Goal: Communication & Community: Answer question/provide support

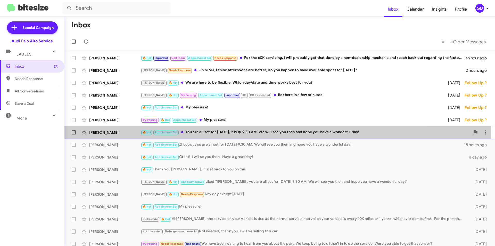
click at [98, 132] on div "[PERSON_NAME]" at bounding box center [115, 132] width 52 height 5
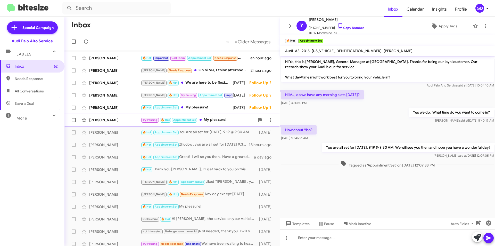
click at [96, 119] on div "[PERSON_NAME]" at bounding box center [115, 119] width 52 height 5
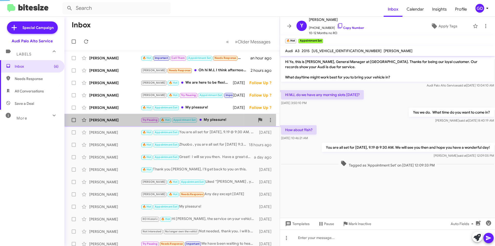
scroll to position [20, 0]
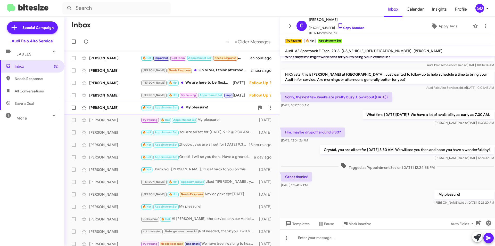
click at [98, 108] on div "[PERSON_NAME]" at bounding box center [115, 107] width 52 height 5
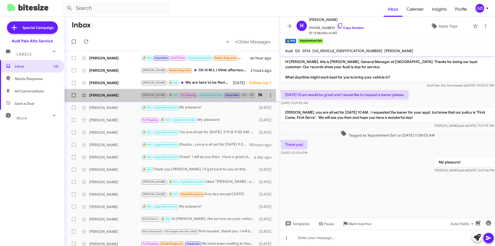
click at [99, 96] on div "[PERSON_NAME]" at bounding box center [115, 95] width 52 height 5
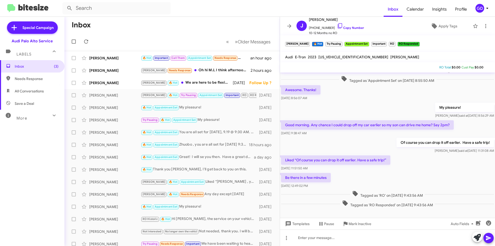
scroll to position [210, 0]
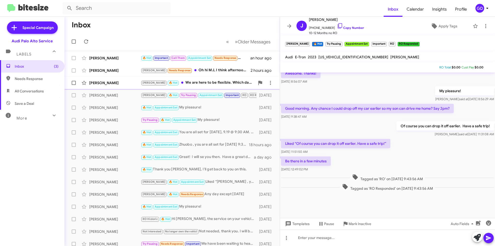
click at [94, 83] on div "[PERSON_NAME]" at bounding box center [115, 82] width 52 height 5
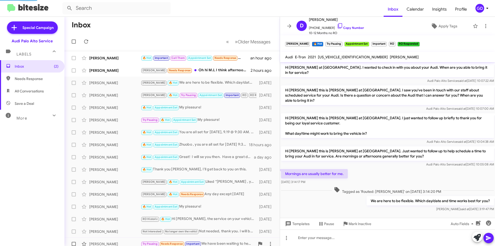
scroll to position [17, 0]
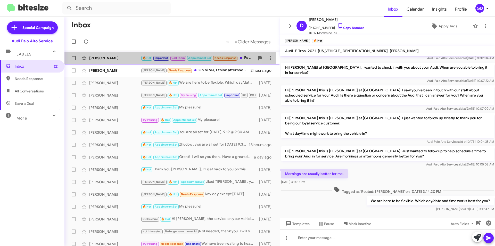
click at [105, 57] on div "[PERSON_NAME]" at bounding box center [115, 57] width 52 height 5
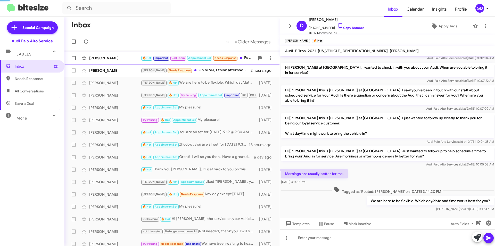
scroll to position [243, 0]
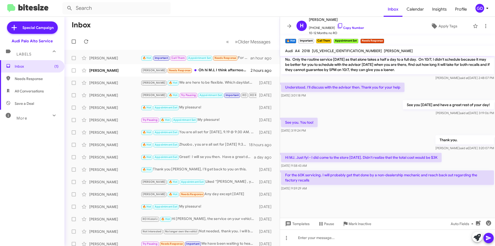
click at [352, 118] on div "See you. You too! [DATE] 3:19:24 PM" at bounding box center [387, 126] width 215 height 18
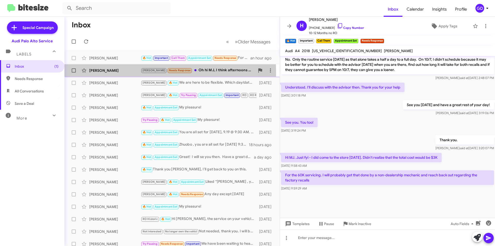
click at [103, 72] on div "[PERSON_NAME]" at bounding box center [115, 70] width 52 height 5
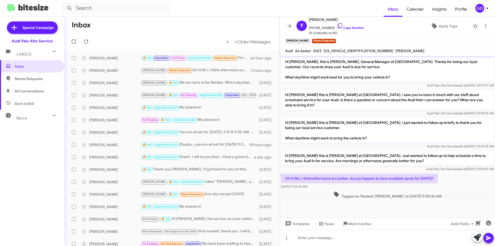
click at [361, 200] on div at bounding box center [387, 204] width 215 height 8
click at [348, 27] on link "Copy Number" at bounding box center [350, 28] width 27 height 4
click at [304, 240] on div at bounding box center [387, 237] width 215 height 17
paste div
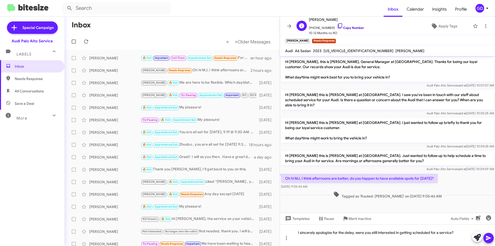
click at [348, 27] on link "Copy Number" at bounding box center [350, 28] width 27 height 4
click at [467, 234] on div "I sincerely apologize for the delay, were you still interested in getting sched…" at bounding box center [387, 235] width 215 height 22
click at [492, 237] on button at bounding box center [488, 238] width 10 height 10
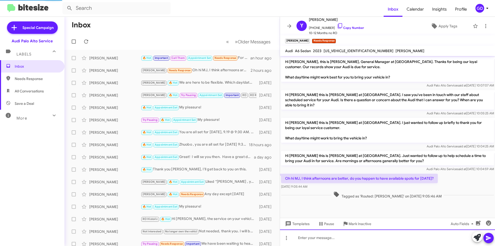
scroll to position [3, 0]
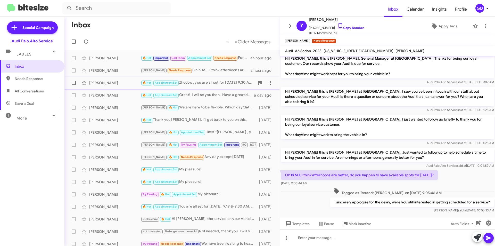
click at [96, 85] on div "[PERSON_NAME]" at bounding box center [115, 82] width 52 height 5
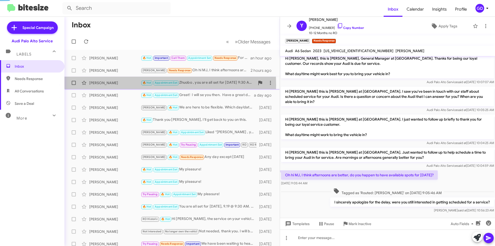
scroll to position [46, 0]
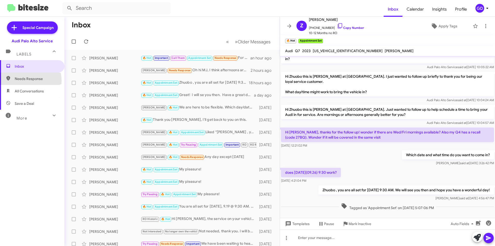
click at [26, 81] on span "Needs Response" at bounding box center [37, 78] width 44 height 5
type input "in:needs-response"
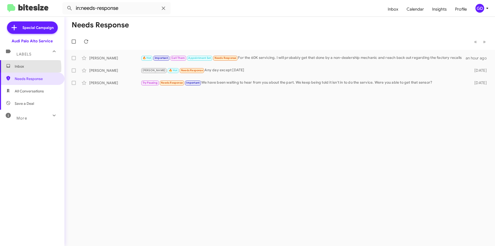
click at [20, 68] on span "Inbox" at bounding box center [37, 66] width 44 height 5
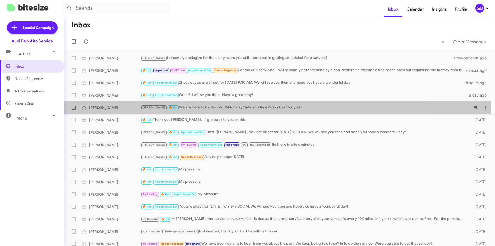
click at [101, 108] on div "[PERSON_NAME]" at bounding box center [115, 107] width 52 height 5
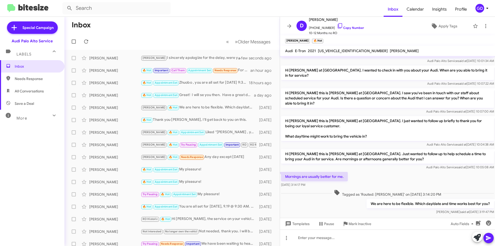
scroll to position [17, 0]
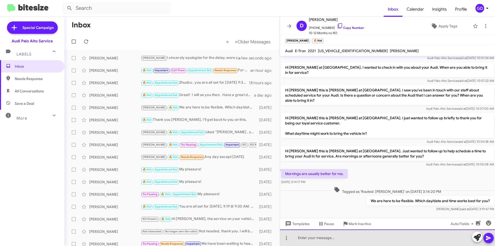
click at [317, 240] on div at bounding box center [387, 237] width 215 height 17
click at [303, 238] on div at bounding box center [387, 237] width 215 height 17
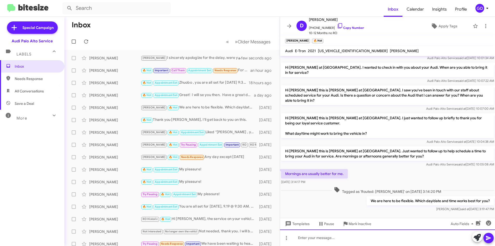
paste div
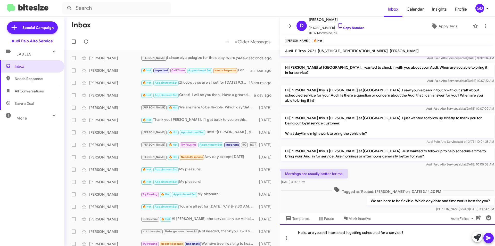
click at [305, 233] on div "Hello, are you still interested in getting scheduled for a service?" at bounding box center [387, 235] width 215 height 22
click at [486, 237] on icon at bounding box center [488, 238] width 6 height 6
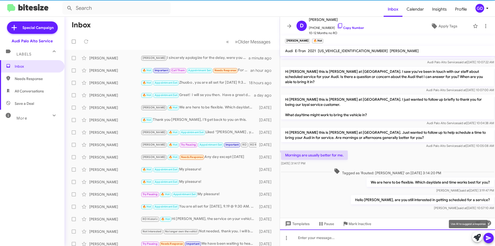
scroll to position [36, 0]
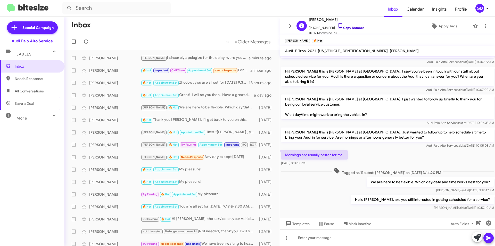
click at [349, 28] on link "Copy Number" at bounding box center [350, 28] width 27 height 4
click at [95, 73] on div "[PERSON_NAME] 🔥 Hot Important Call Them Appointment Set Needs Response For the …" at bounding box center [172, 70] width 207 height 10
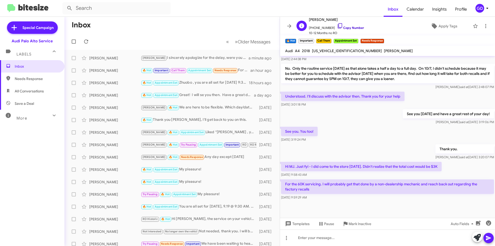
click at [345, 27] on link "Copy Number" at bounding box center [350, 28] width 27 height 4
click at [311, 237] on div at bounding box center [387, 237] width 215 height 17
click at [30, 79] on span "Needs Response" at bounding box center [37, 78] width 44 height 5
type input "in:needs-response"
